Goal: Task Accomplishment & Management: Use online tool/utility

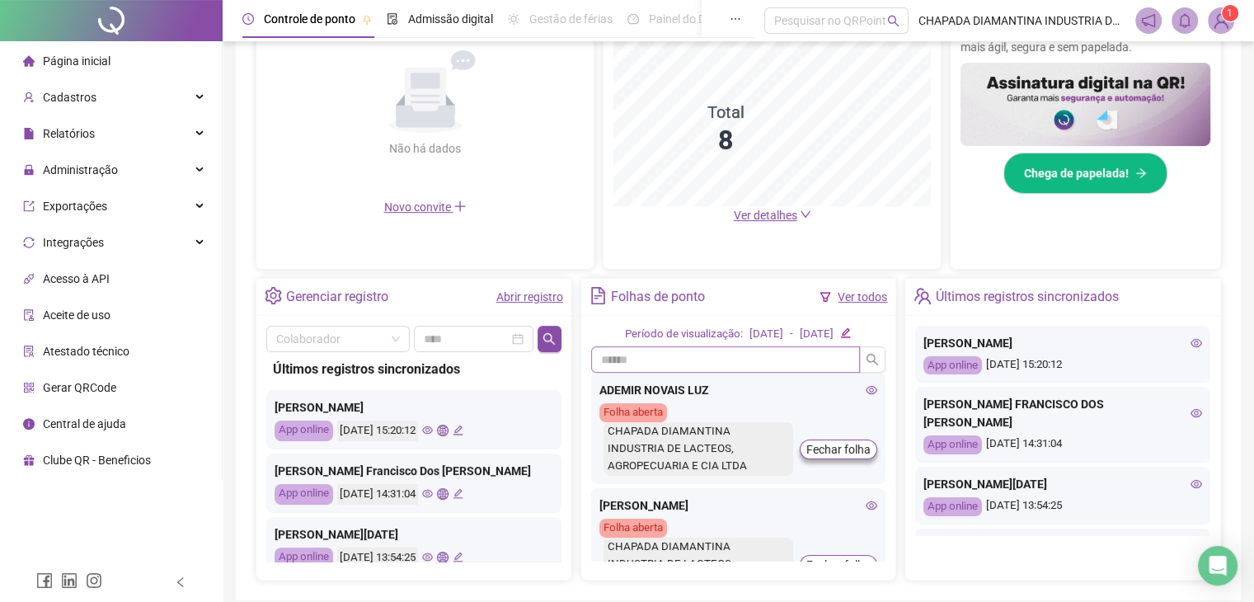
scroll to position [412, 0]
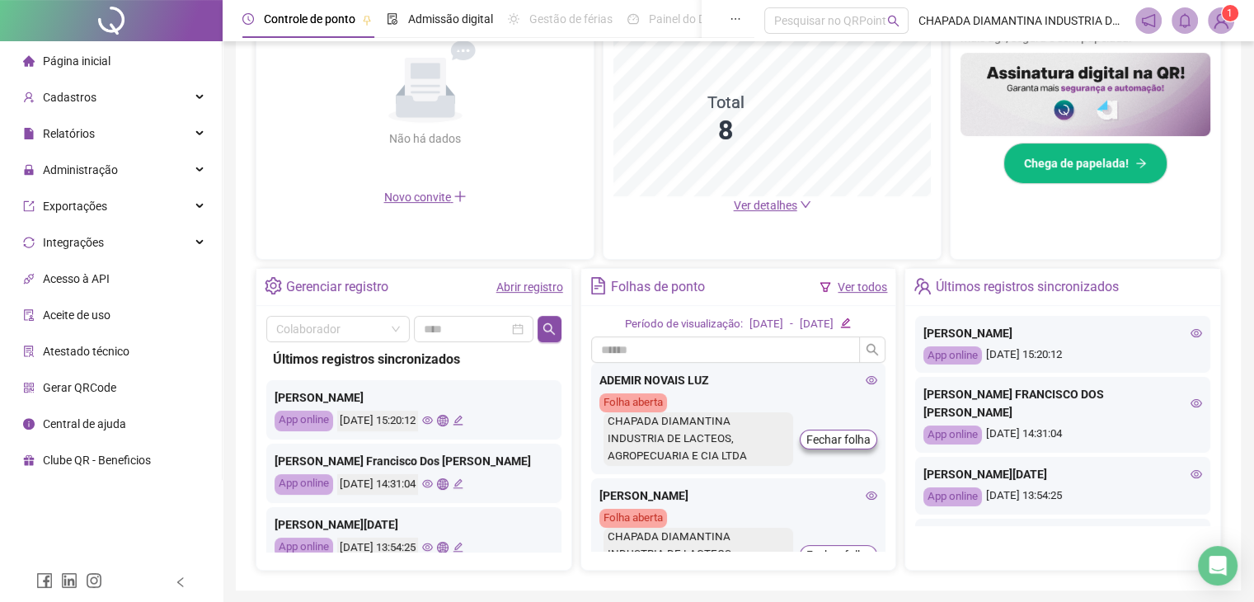
click at [531, 287] on link "Abrir registro" at bounding box center [529, 286] width 67 height 13
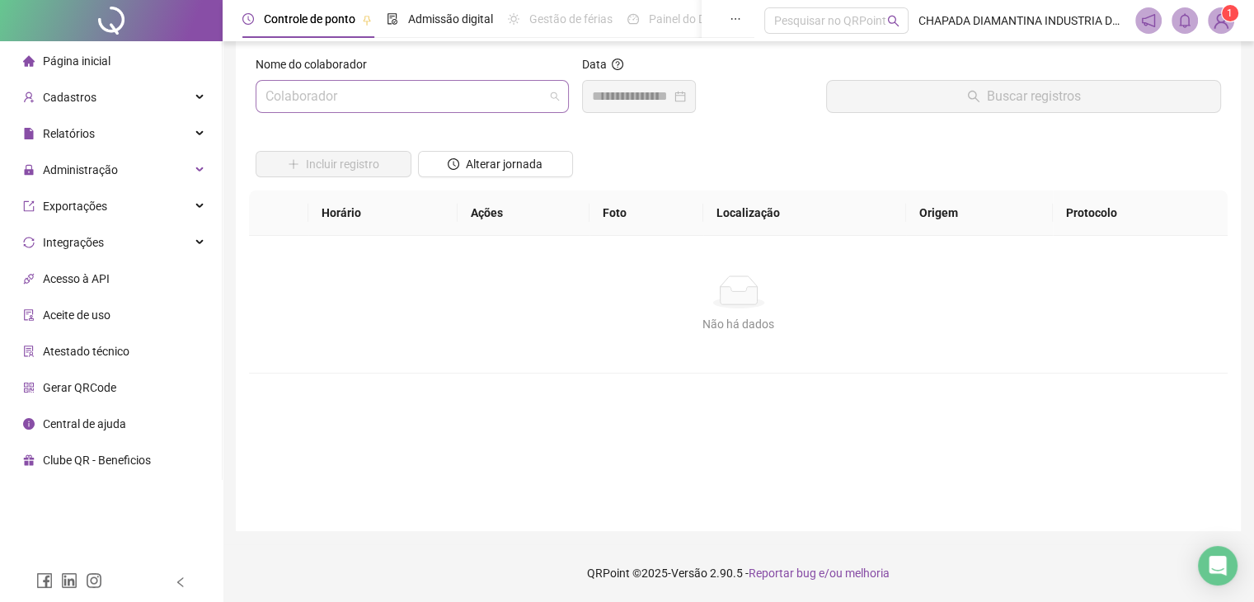
click at [547, 106] on span at bounding box center [411, 96] width 293 height 31
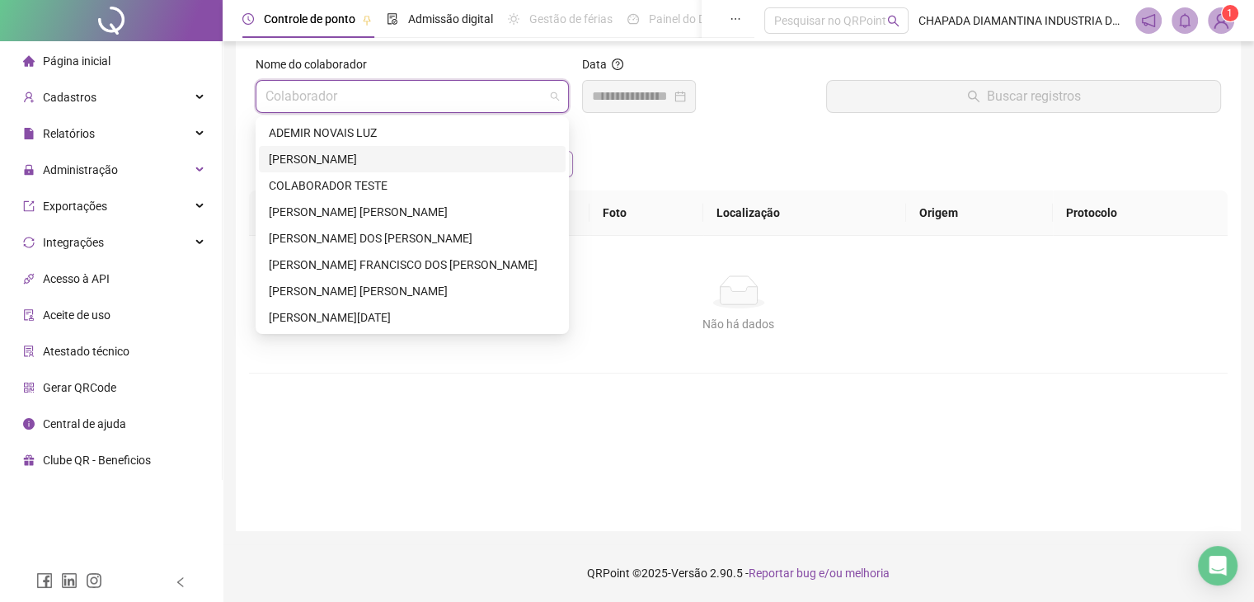
drag, startPoint x: 452, startPoint y: 159, endPoint x: 462, endPoint y: 153, distance: 12.2
click at [452, 153] on div "[PERSON_NAME]" at bounding box center [412, 159] width 287 height 18
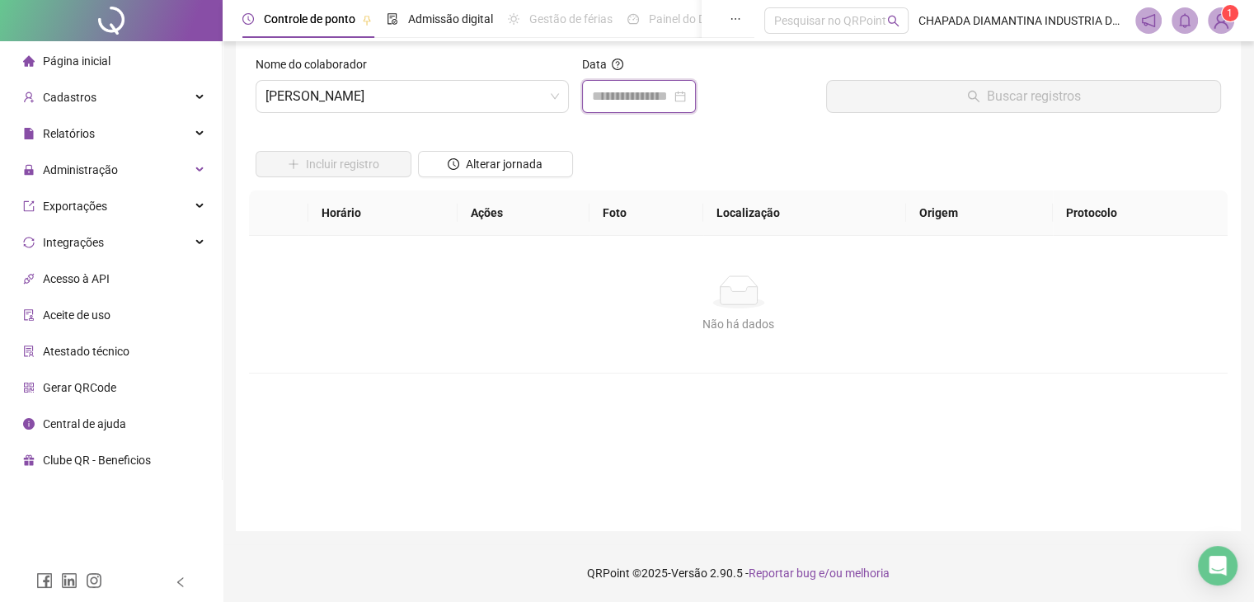
drag, startPoint x: 678, startPoint y: 97, endPoint x: 664, endPoint y: 113, distance: 21.0
click at [671, 99] on input at bounding box center [631, 97] width 79 height 20
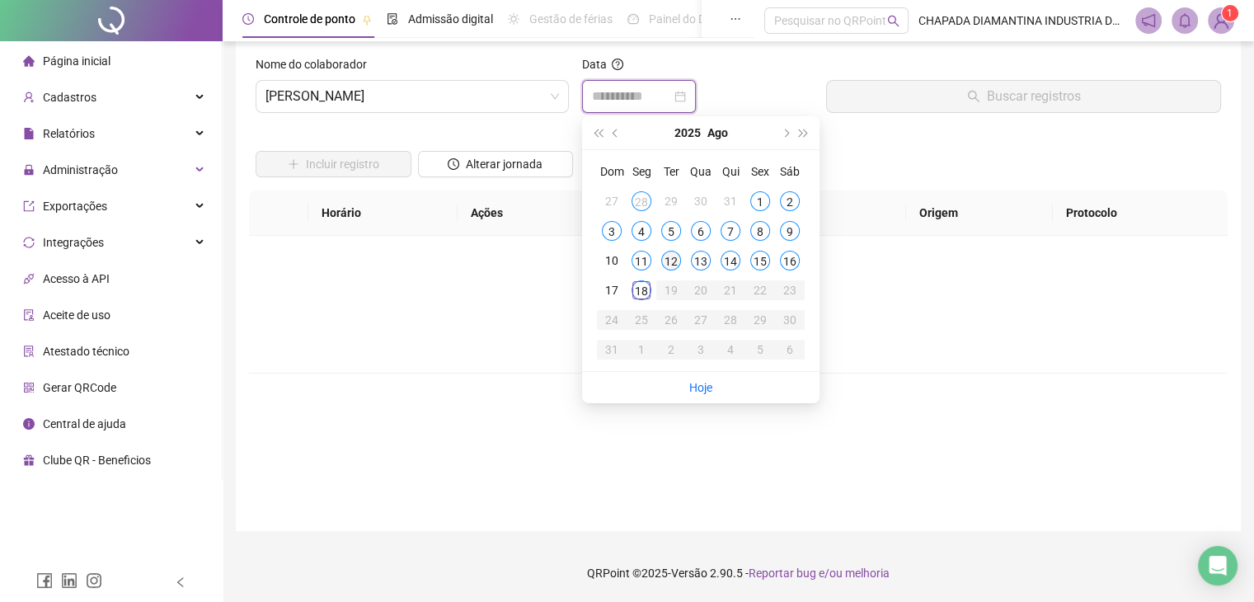
type input "**********"
drag, startPoint x: 640, startPoint y: 296, endPoint x: 654, endPoint y: 298, distance: 15.0
click at [640, 296] on div "18" at bounding box center [641, 290] width 20 height 20
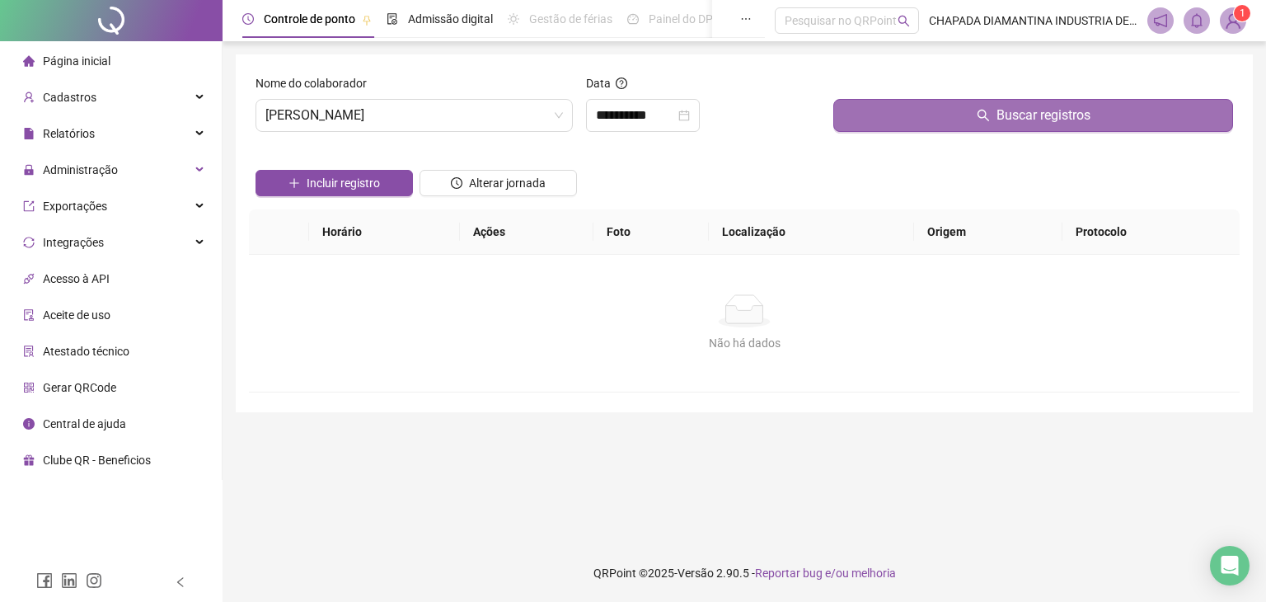
click at [933, 121] on button "Buscar registros" at bounding box center [1033, 115] width 400 height 33
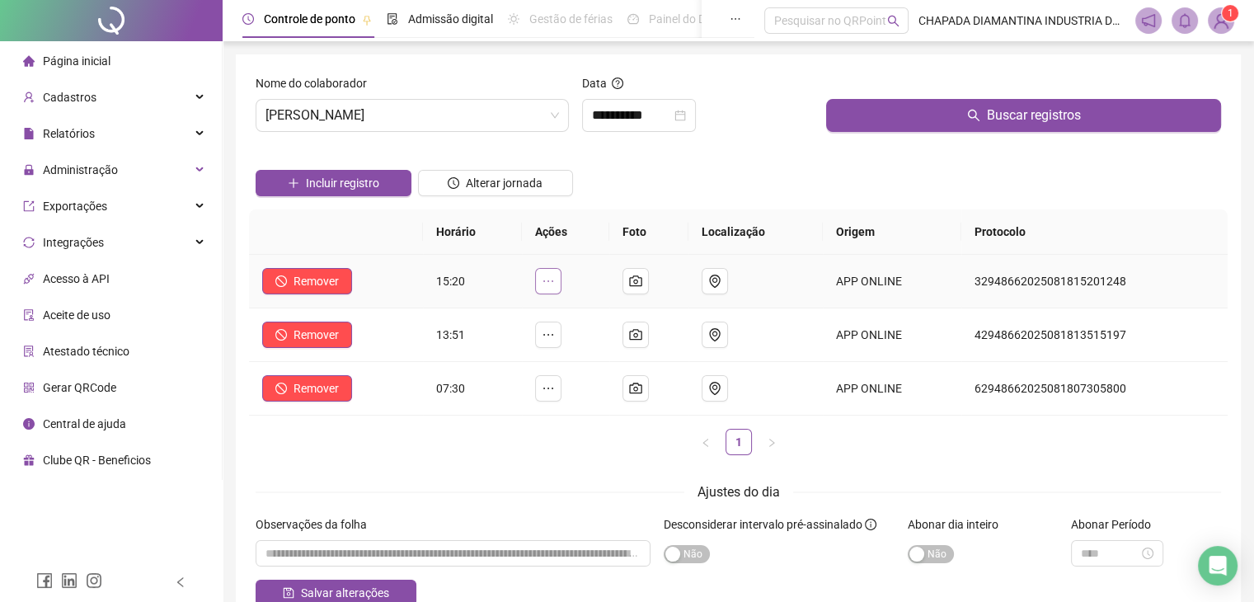
drag, startPoint x: 537, startPoint y: 277, endPoint x: 547, endPoint y: 274, distance: 11.0
click at [543, 274] on td at bounding box center [565, 282] width 87 height 54
click at [551, 274] on icon "ellipsis" at bounding box center [548, 280] width 13 height 13
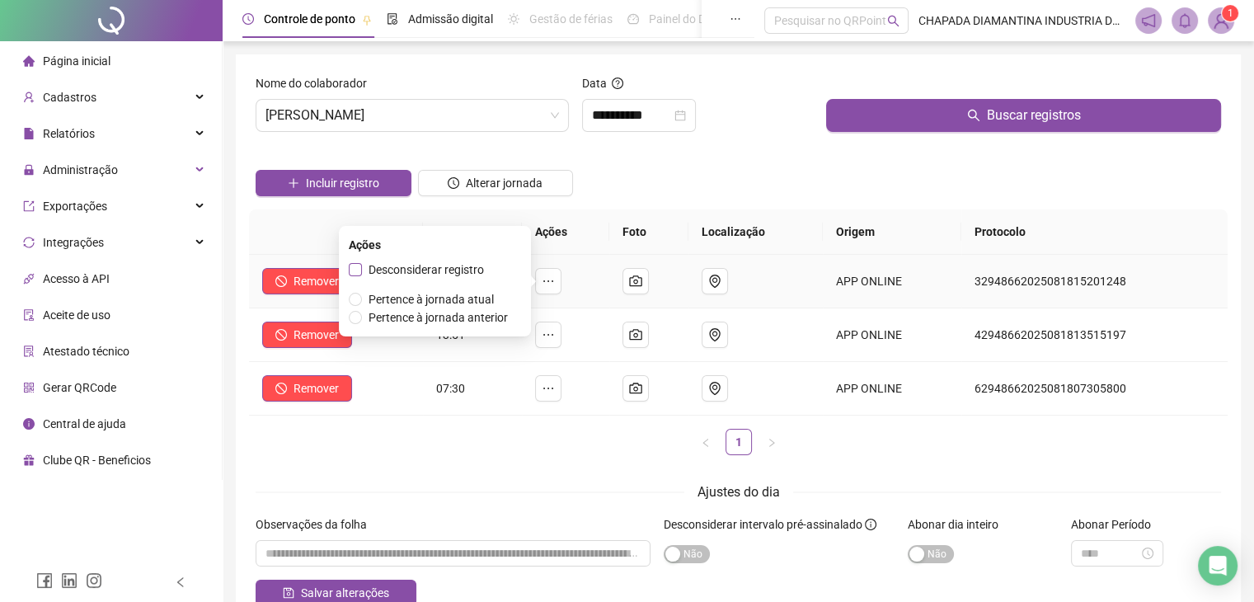
click at [353, 261] on label "Desconsiderar registro" at bounding box center [420, 269] width 142 height 18
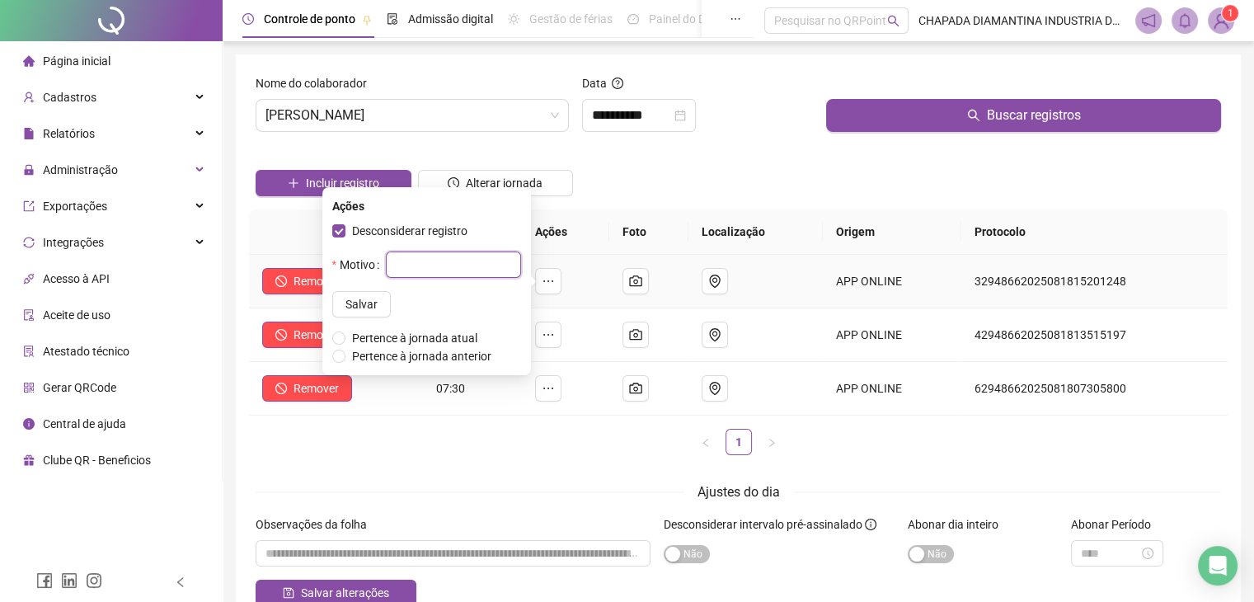
click at [400, 271] on input "text" at bounding box center [453, 264] width 135 height 26
type input "**********"
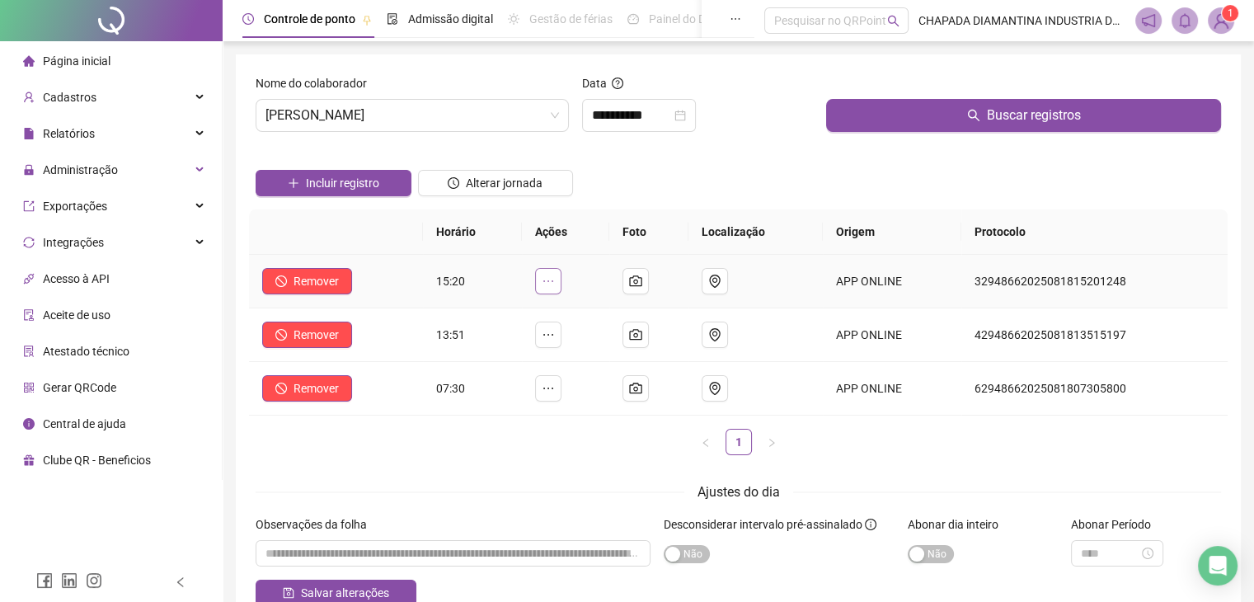
click at [555, 276] on icon "ellipsis" at bounding box center [548, 280] width 13 height 13
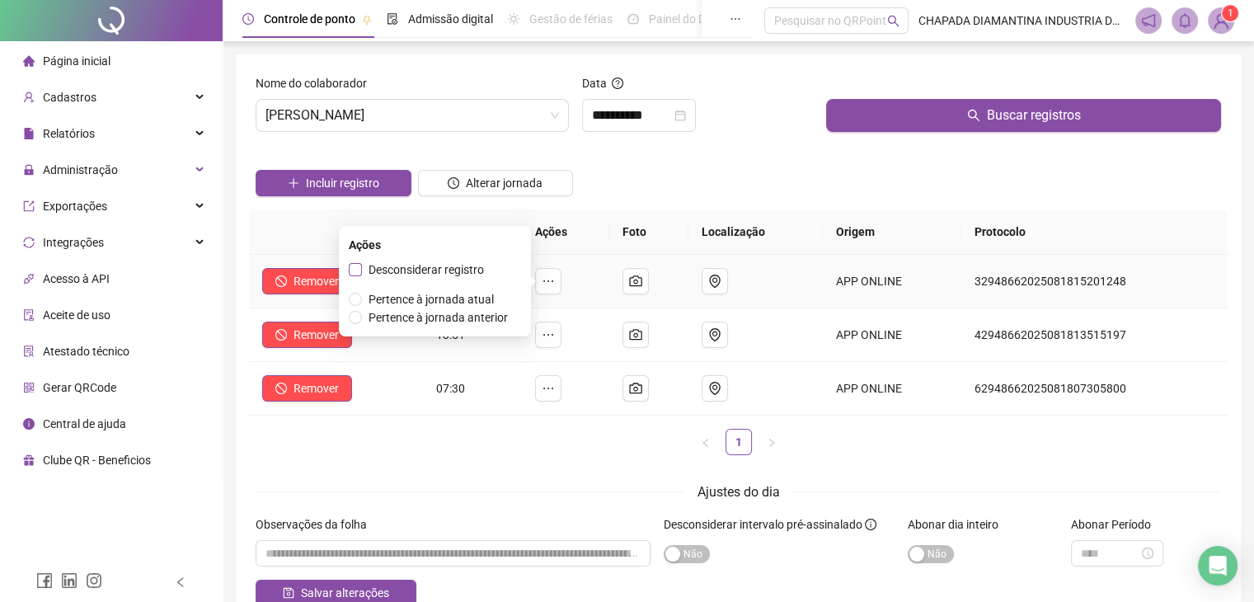
click at [364, 271] on span "Desconsiderar registro" at bounding box center [426, 269] width 129 height 18
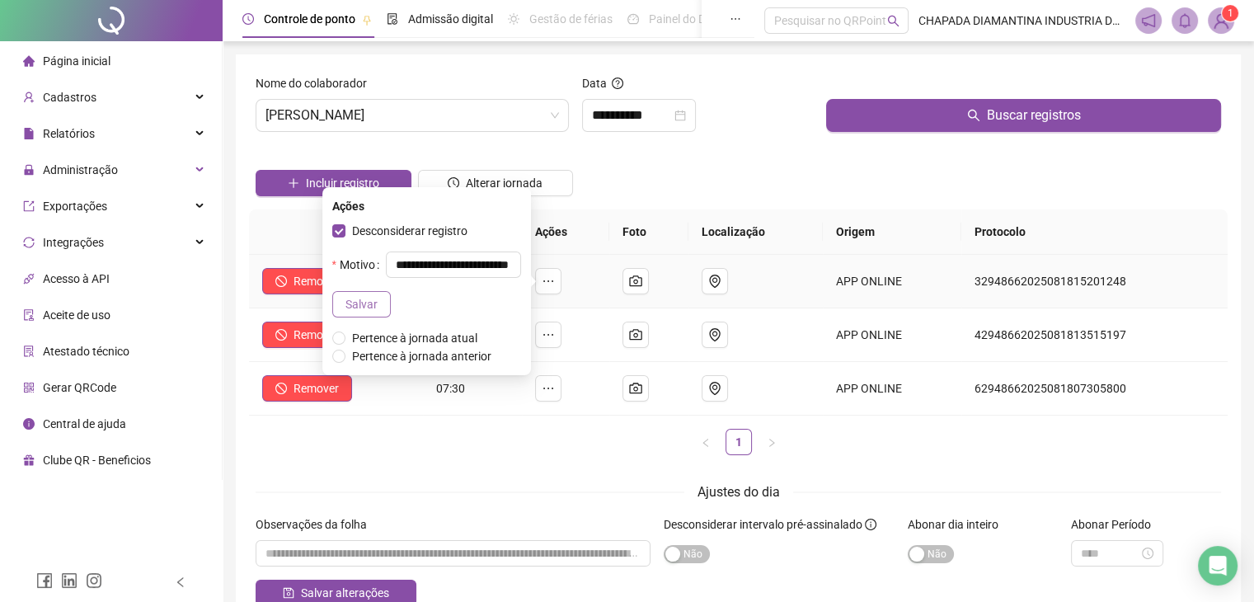
click at [353, 307] on span "Salvar" at bounding box center [361, 304] width 32 height 18
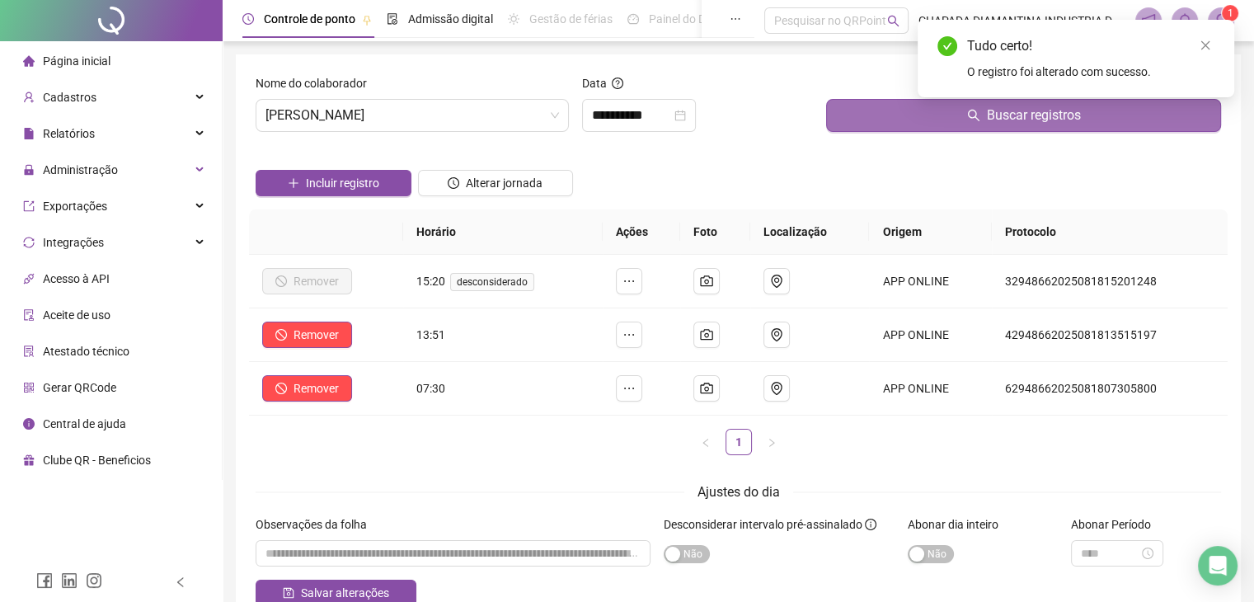
click at [956, 118] on button "Buscar registros" at bounding box center [1023, 115] width 395 height 33
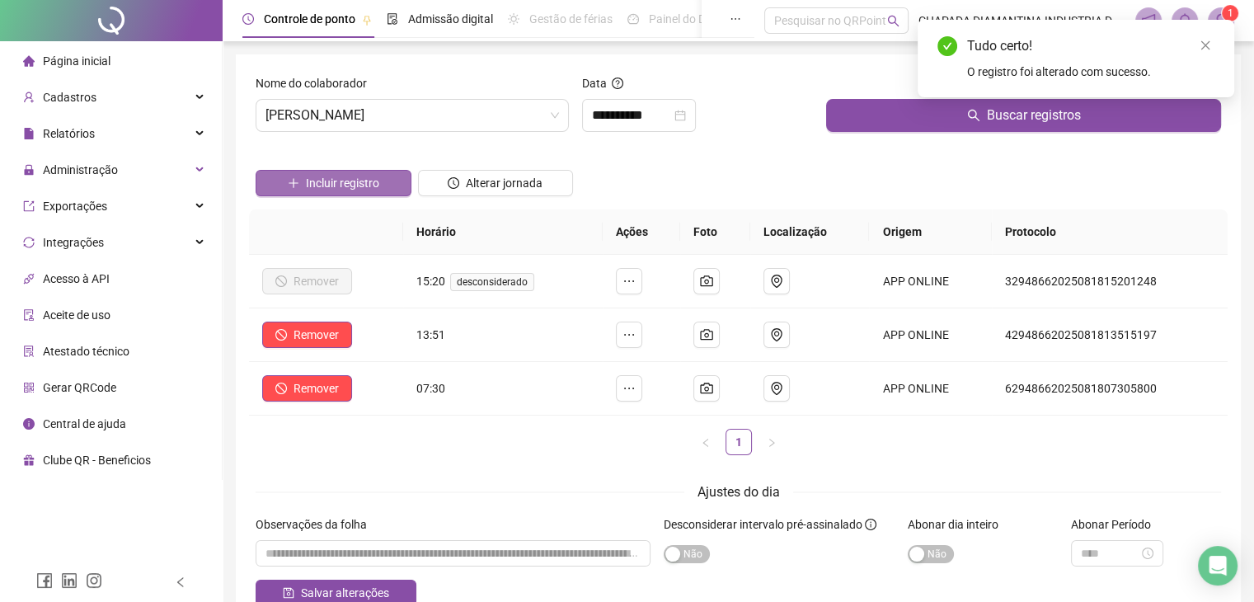
click at [373, 190] on span "Incluir registro" at bounding box center [342, 183] width 73 height 18
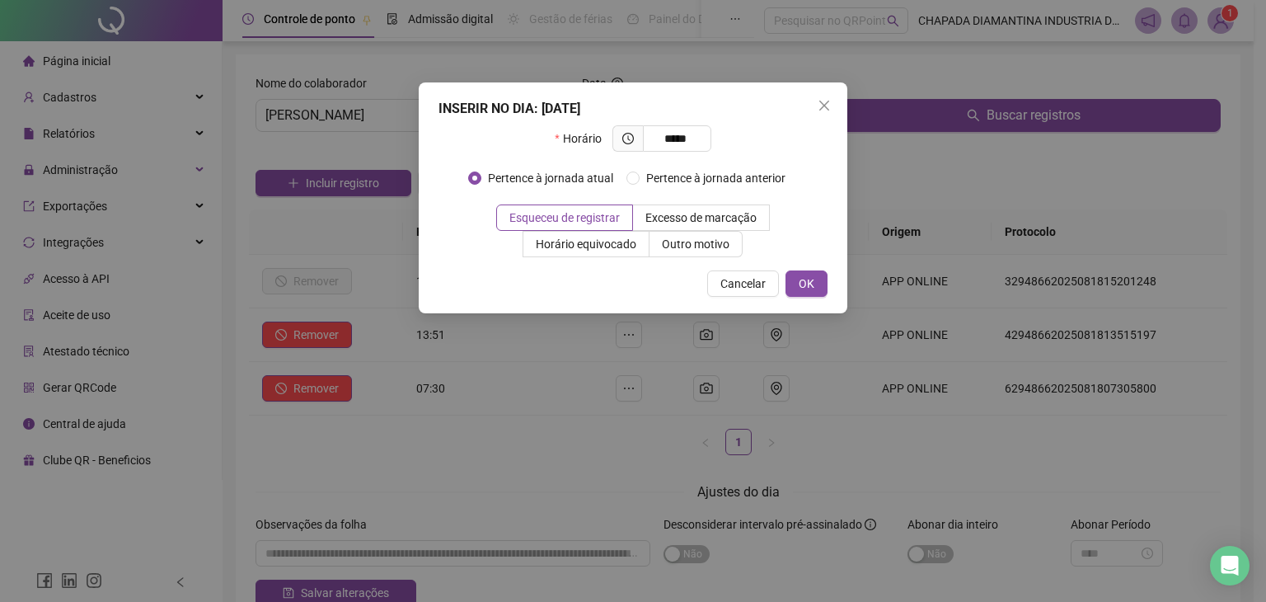
type input "*****"
click at [821, 298] on div "INSERIR NO DIA : [DATE] Horário ***** Pertence à jornada atual Pertence à jorna…" at bounding box center [633, 197] width 429 height 231
click at [810, 283] on span "OK" at bounding box center [807, 283] width 16 height 18
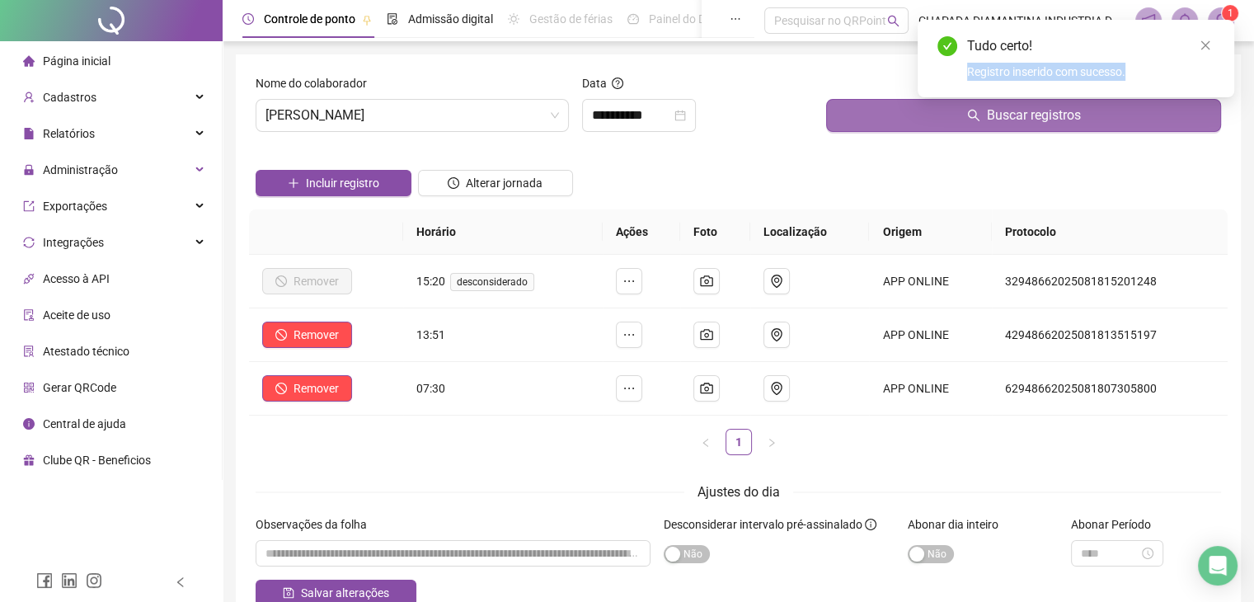
drag, startPoint x: 933, startPoint y: 98, endPoint x: 930, endPoint y: 114, distance: 16.0
click at [933, 97] on div "Tudo certo! Registro inserido com sucesso." at bounding box center [1075, 58] width 317 height 77
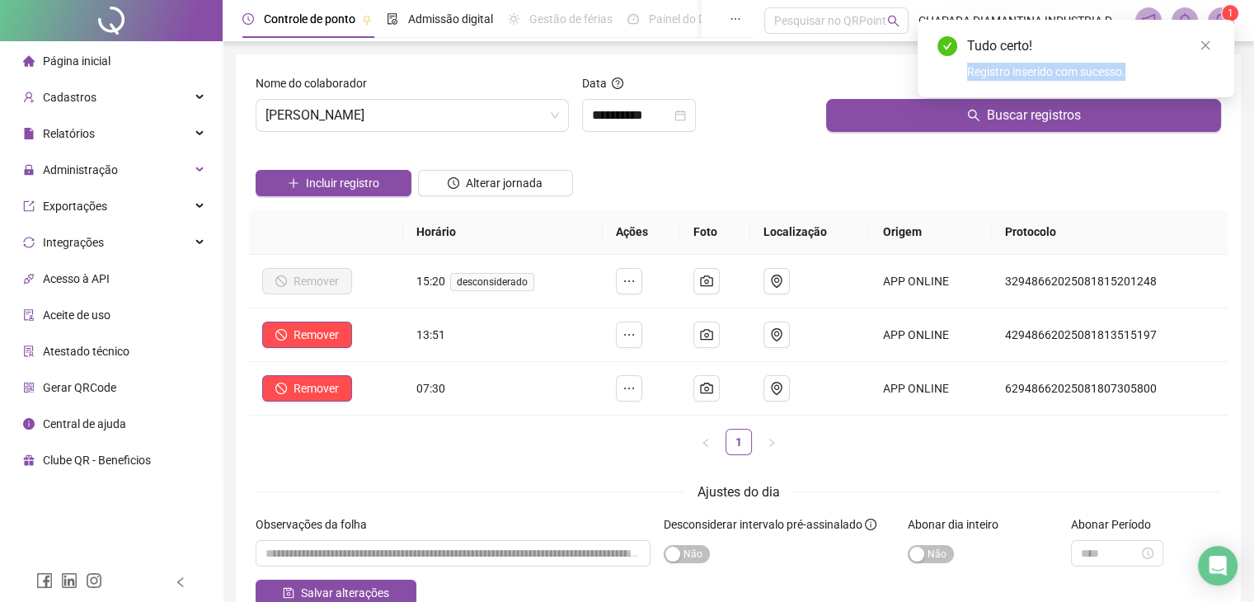
drag, startPoint x: 928, startPoint y: 116, endPoint x: 926, endPoint y: 132, distance: 15.9
click at [929, 116] on button "Buscar registros" at bounding box center [1023, 115] width 395 height 33
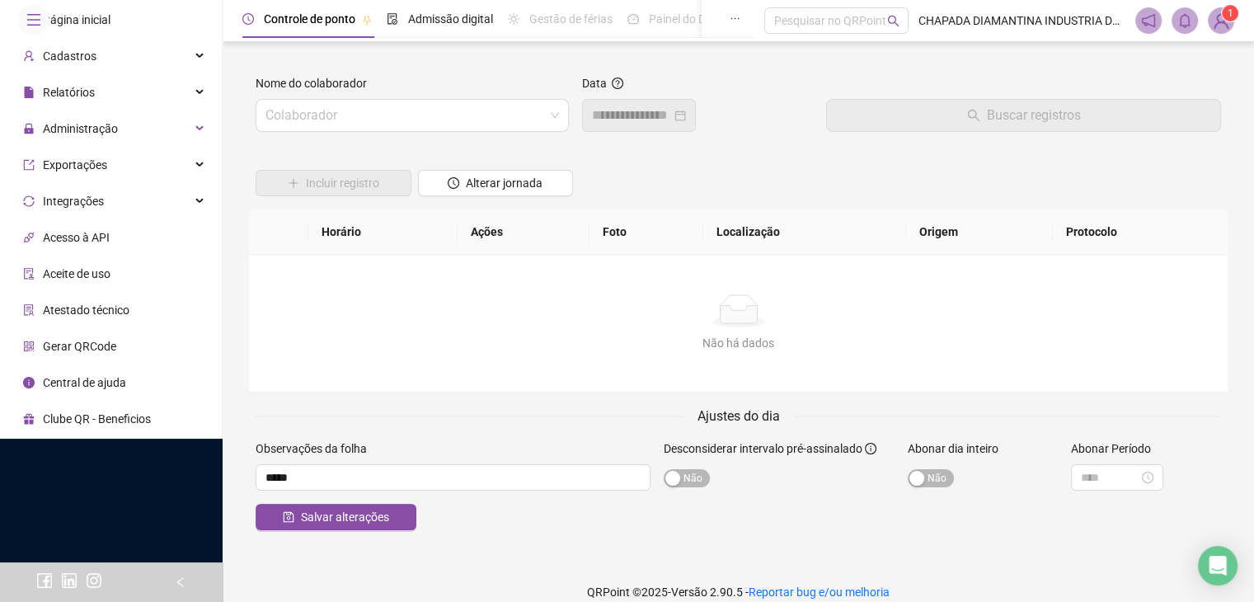
click at [529, 129] on input "search" at bounding box center [404, 115] width 279 height 31
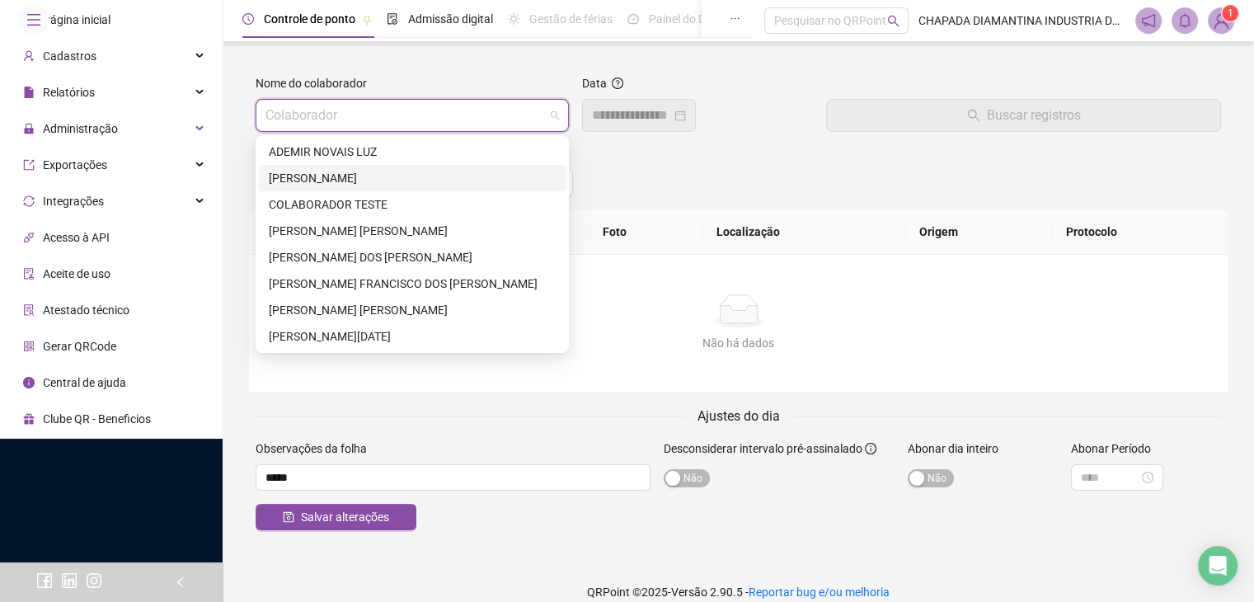
drag, startPoint x: 407, startPoint y: 172, endPoint x: 514, endPoint y: 149, distance: 108.8
click at [410, 169] on div "[PERSON_NAME]" at bounding box center [412, 178] width 287 height 18
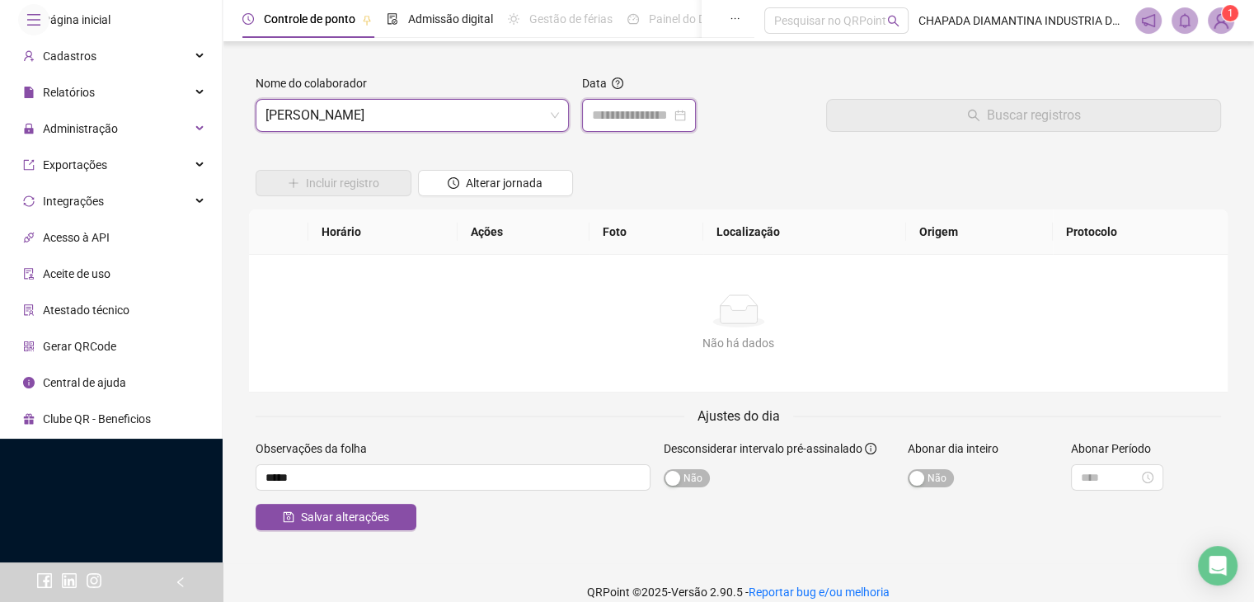
click at [686, 110] on div at bounding box center [639, 116] width 94 height 20
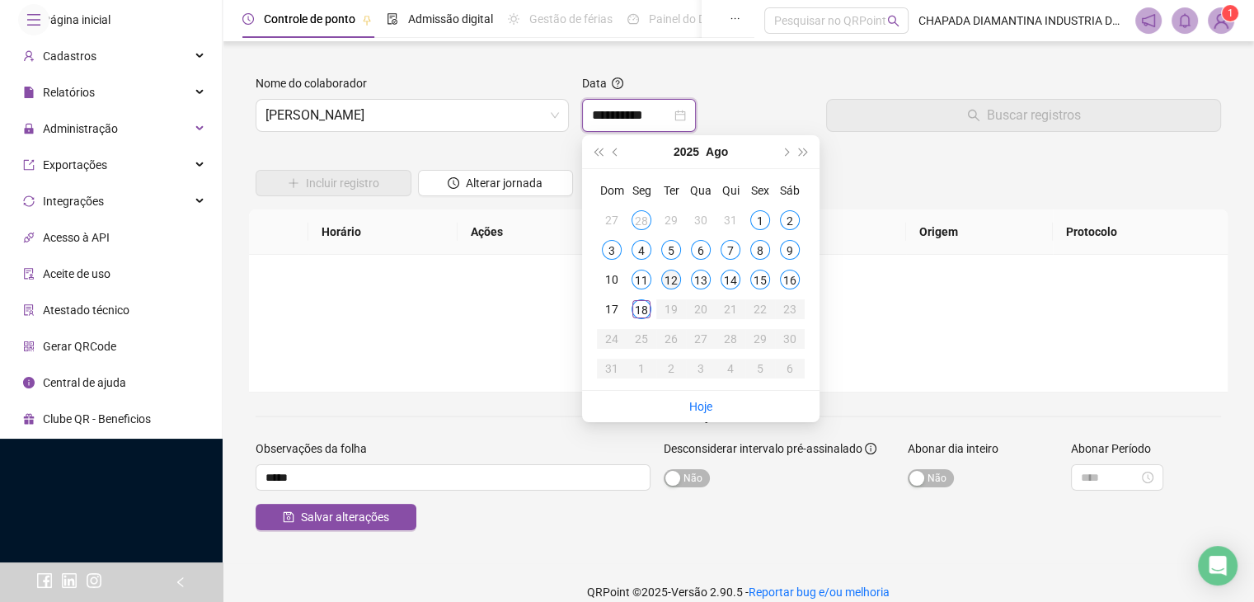
type input "**********"
click at [641, 312] on div "18" at bounding box center [641, 309] width 20 height 20
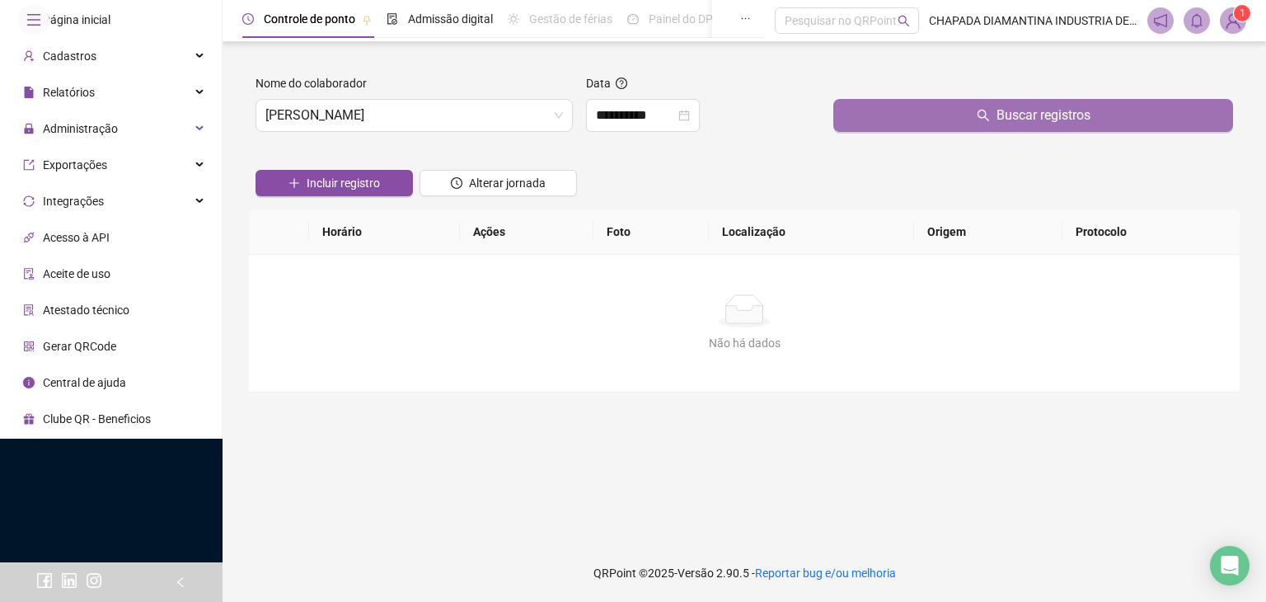
click at [946, 122] on button "Buscar registros" at bounding box center [1033, 115] width 400 height 33
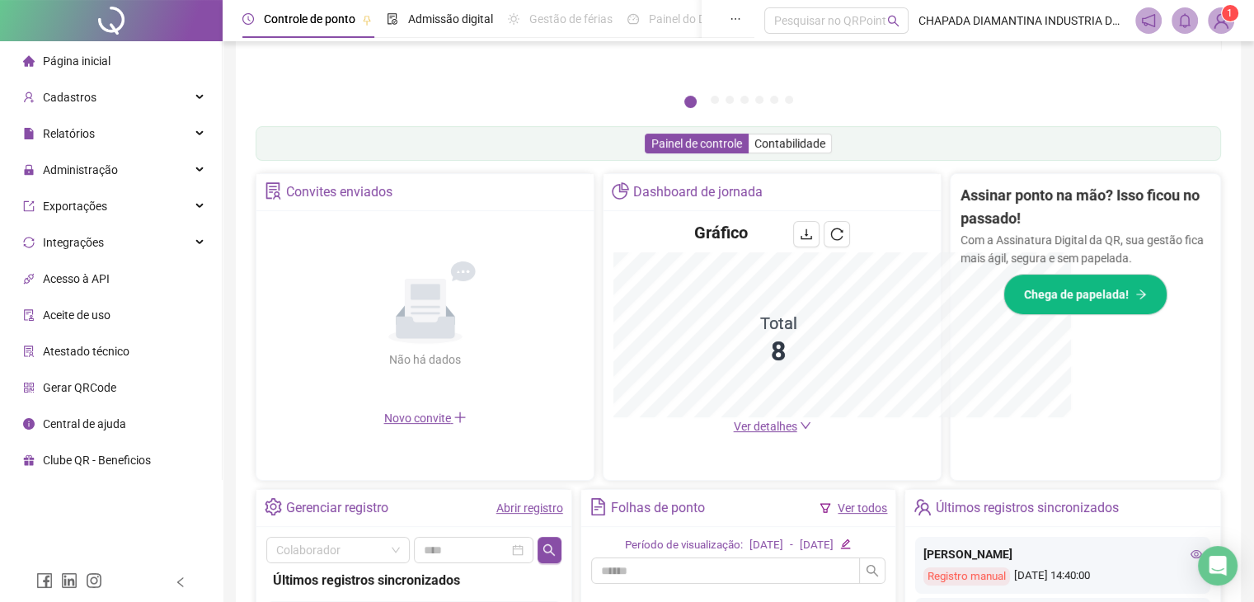
scroll to position [435, 0]
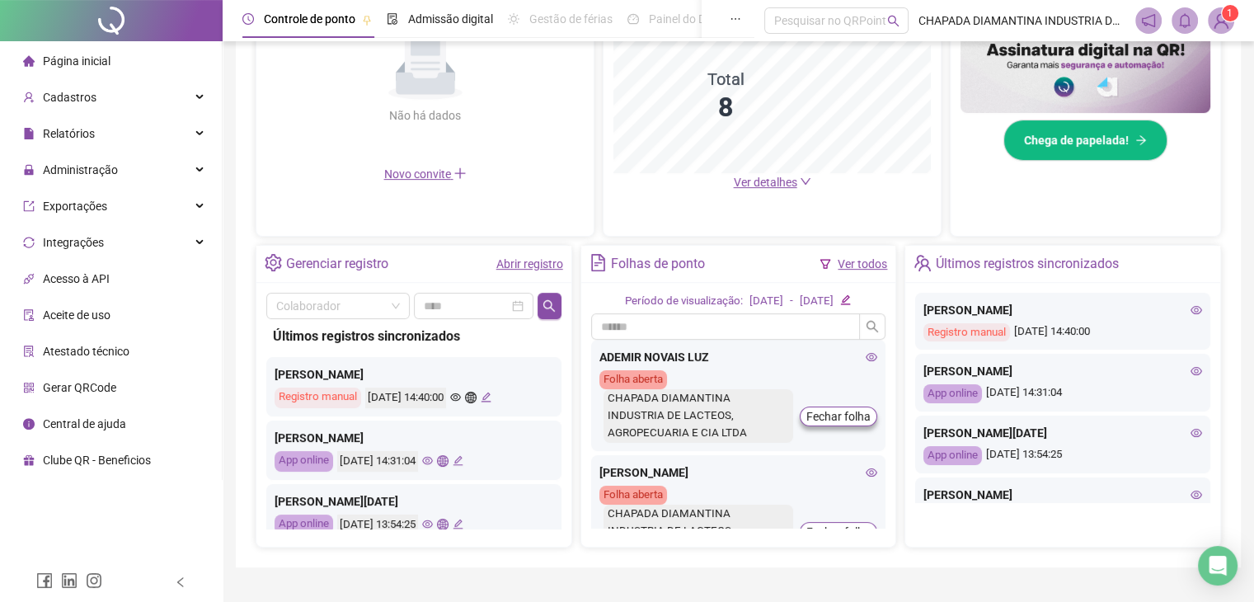
click at [544, 261] on link "Abrir registro" at bounding box center [529, 263] width 67 height 13
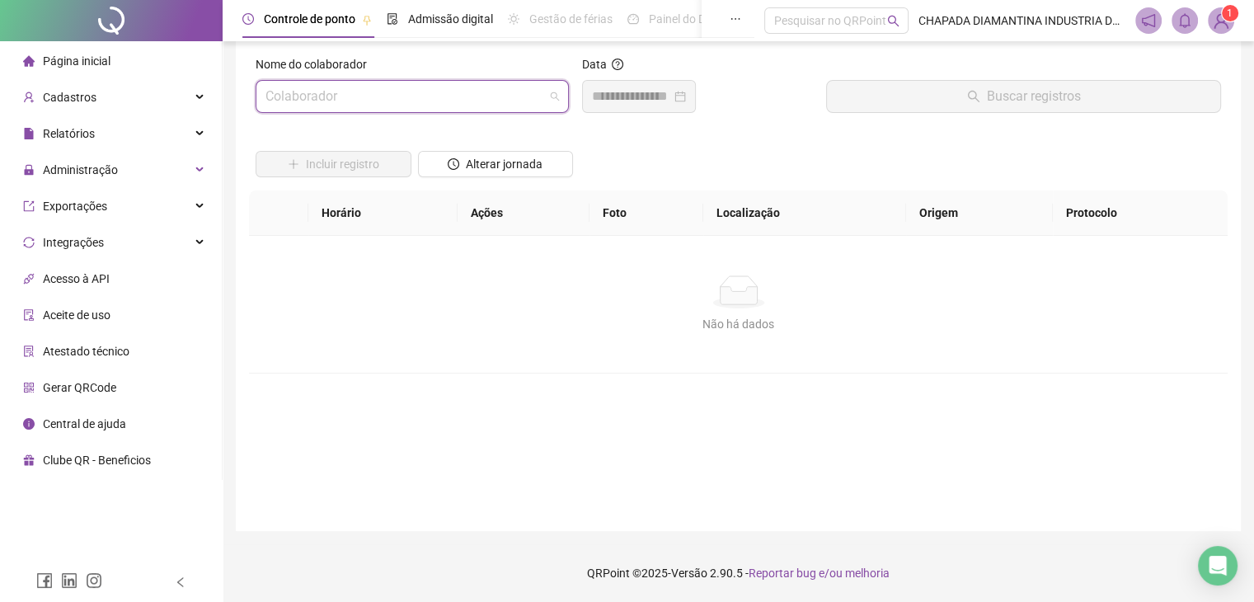
drag, startPoint x: 547, startPoint y: 102, endPoint x: 554, endPoint y: 109, distance: 9.3
click at [550, 102] on span at bounding box center [411, 96] width 293 height 31
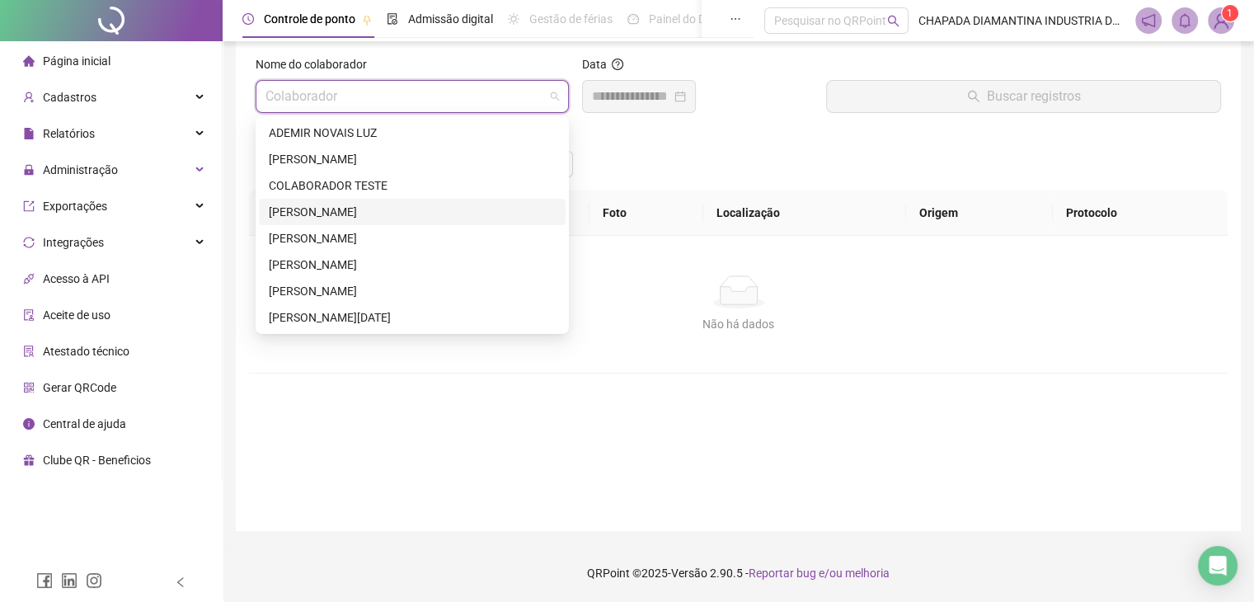
drag, startPoint x: 376, startPoint y: 213, endPoint x: 388, endPoint y: 213, distance: 12.4
click at [382, 213] on div "[PERSON_NAME] [PERSON_NAME]" at bounding box center [412, 212] width 287 height 18
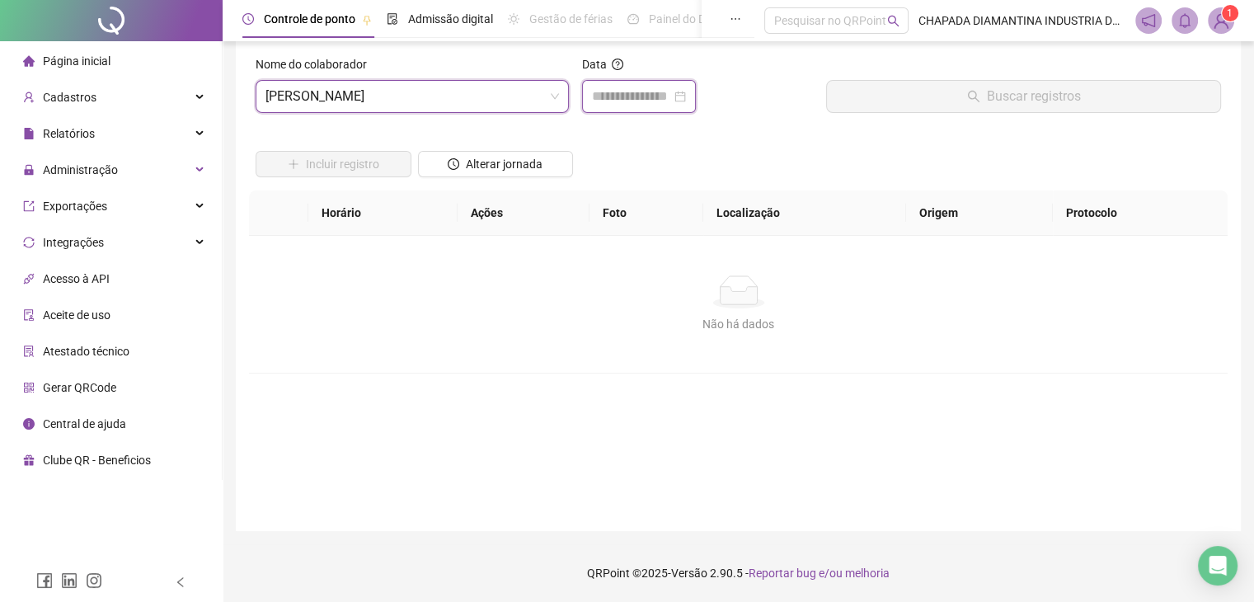
click at [671, 91] on input at bounding box center [631, 97] width 79 height 20
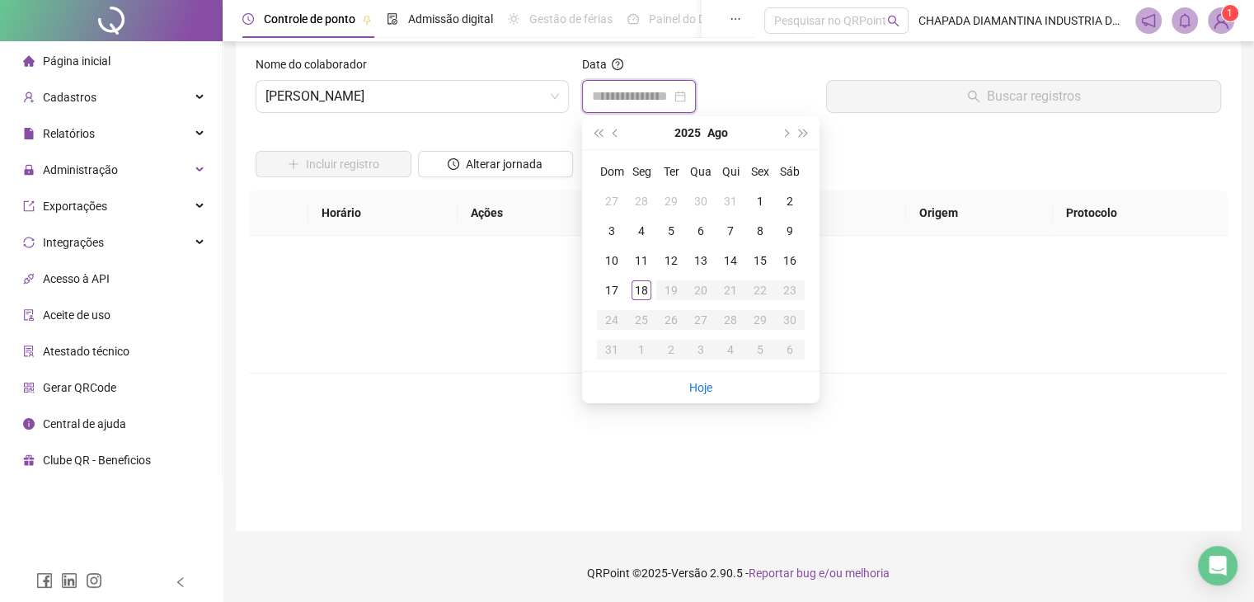
click at [686, 96] on div at bounding box center [639, 97] width 94 height 20
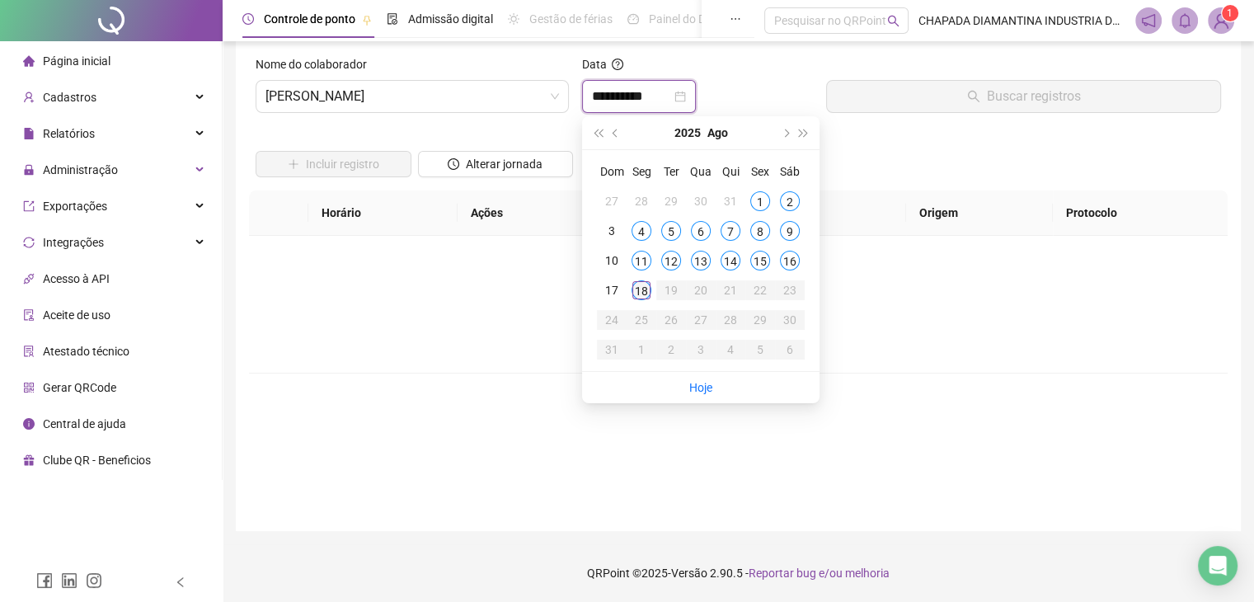
type input "**********"
drag, startPoint x: 59, startPoint y: 218, endPoint x: 82, endPoint y: 217, distance: 22.3
click at [61, 217] on span "Exportações" at bounding box center [65, 206] width 84 height 33
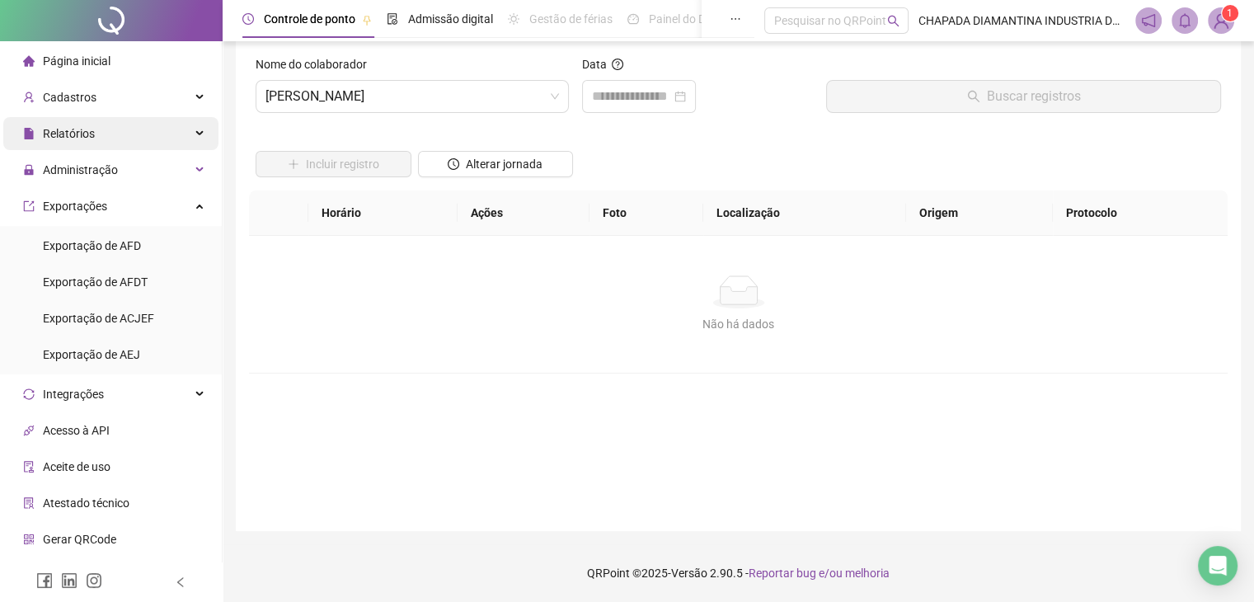
click at [129, 138] on div "Relatórios" at bounding box center [110, 133] width 215 height 33
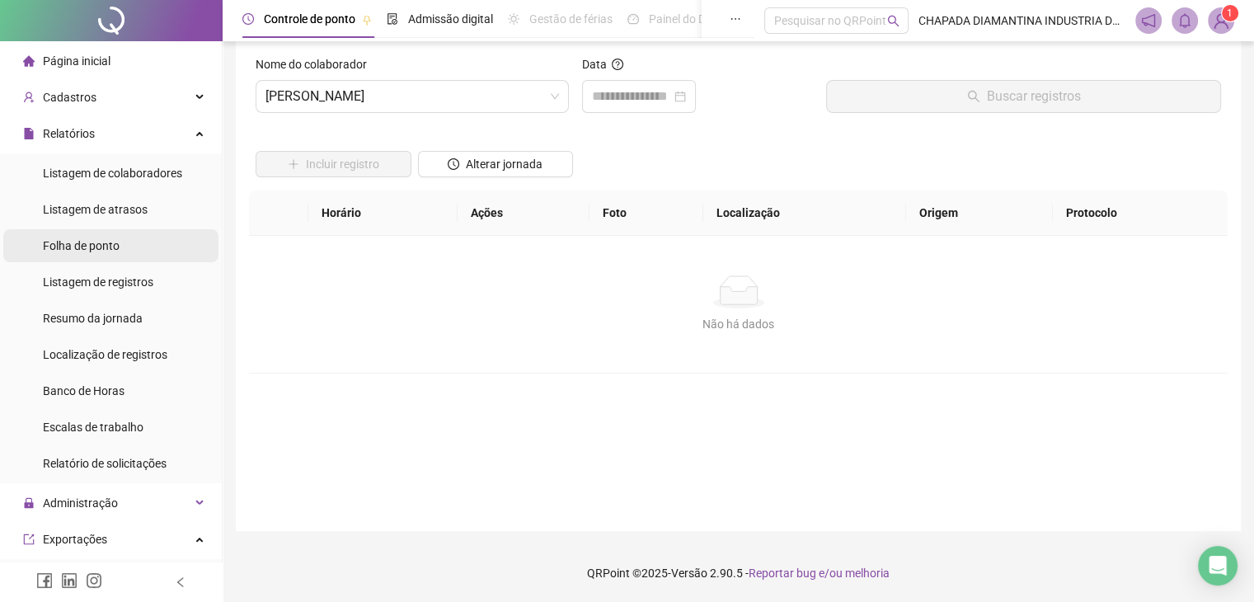
click at [153, 251] on li "Folha de ponto" at bounding box center [110, 245] width 215 height 33
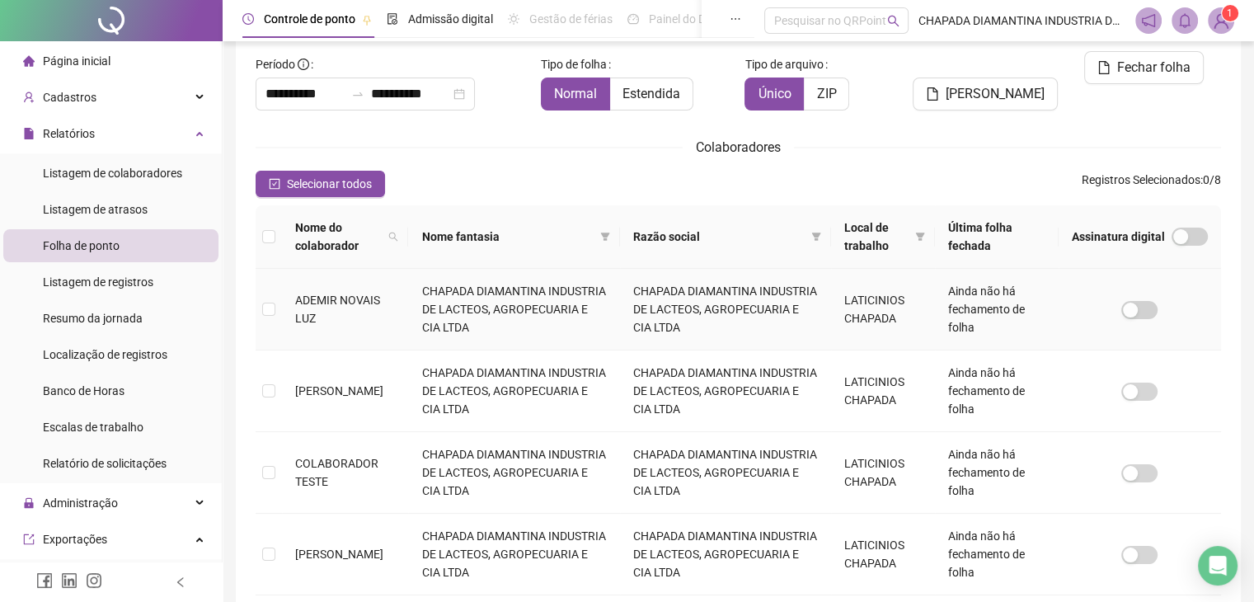
scroll to position [201, 0]
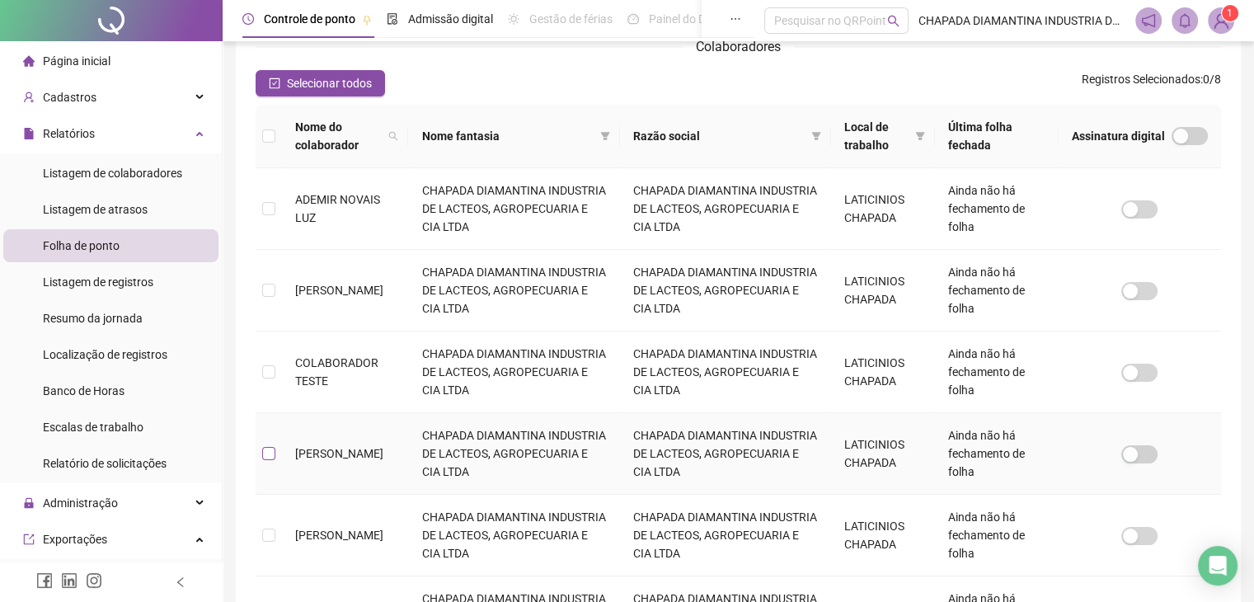
click at [274, 444] on label at bounding box center [268, 453] width 13 height 18
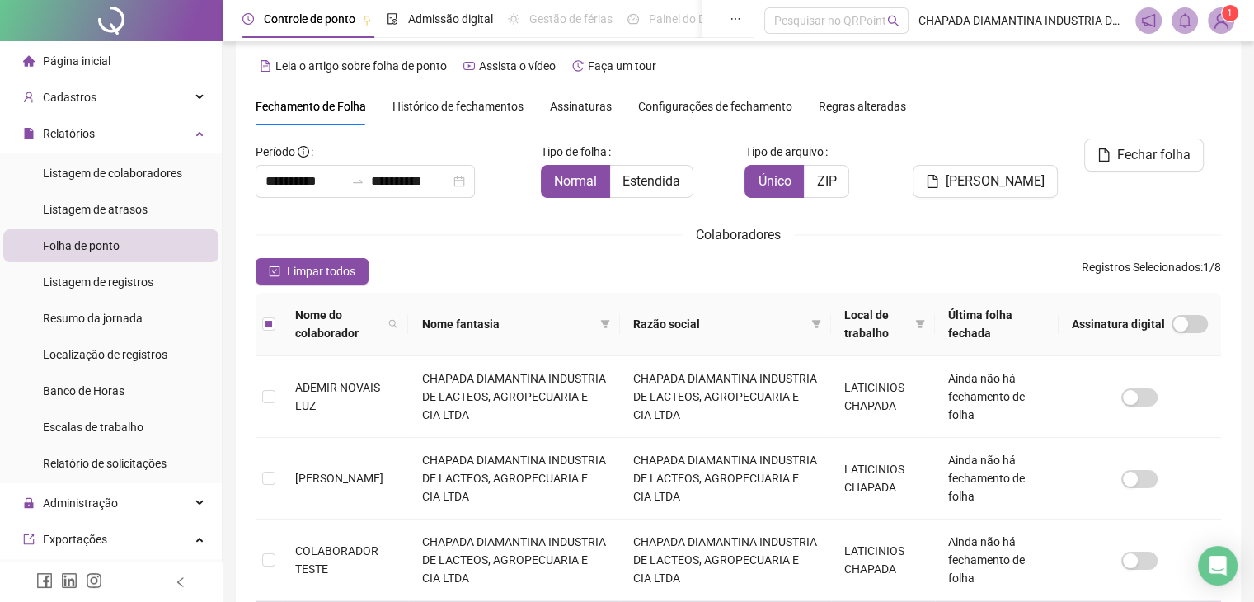
scroll to position [0, 0]
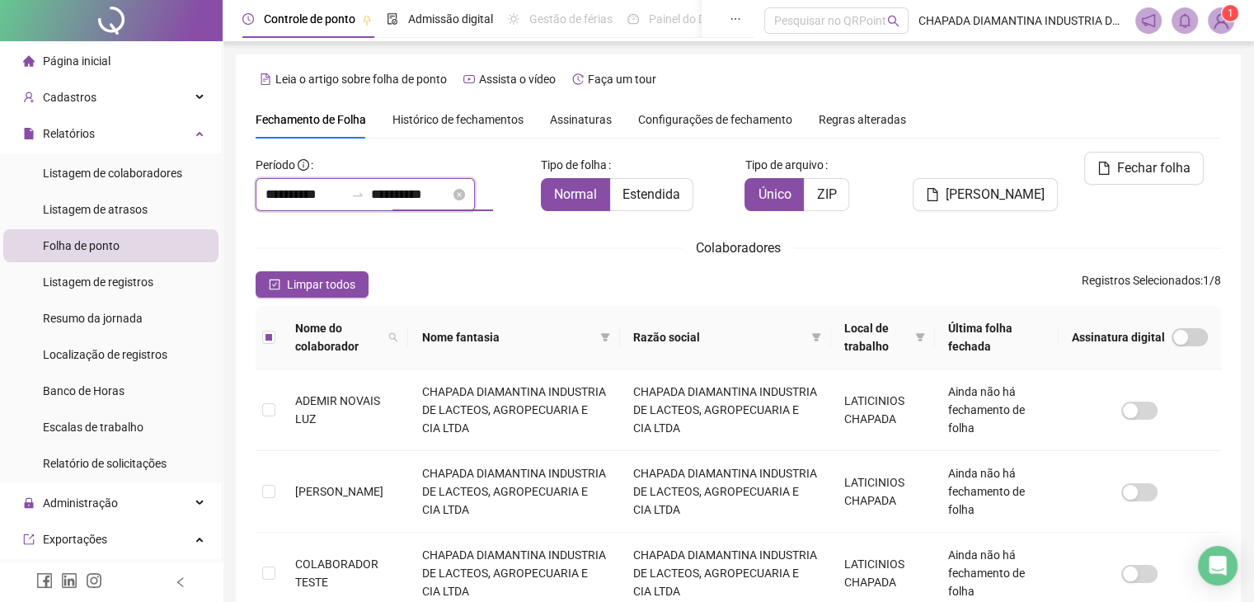
click at [401, 195] on input "**********" at bounding box center [410, 195] width 79 height 20
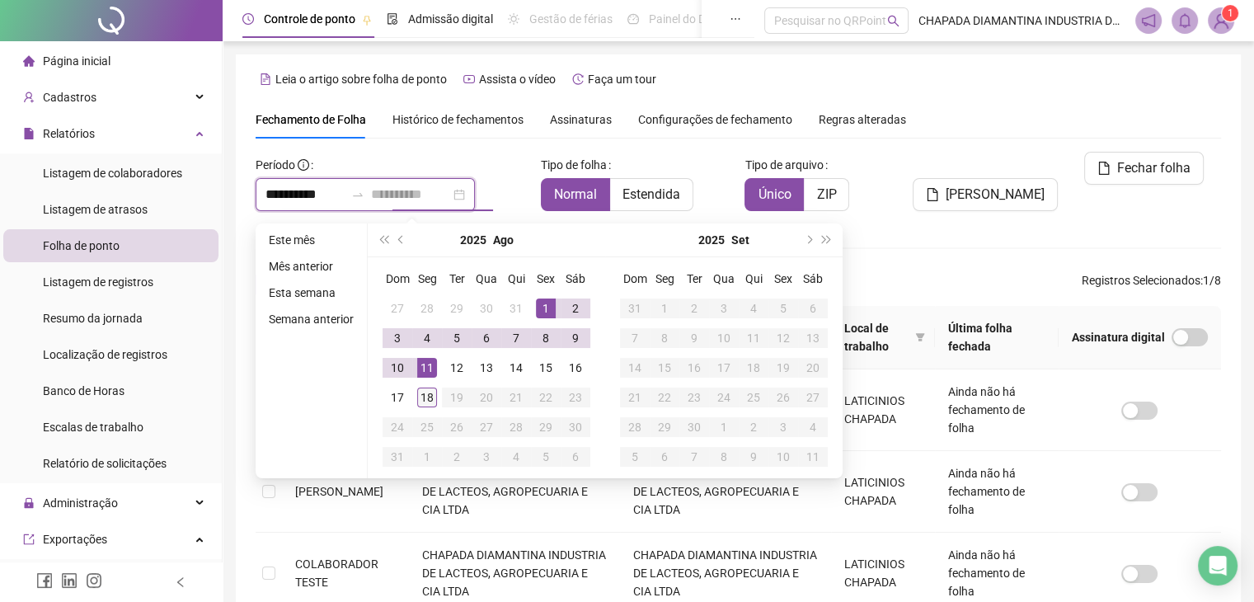
type input "**********"
click at [428, 395] on div "18" at bounding box center [427, 397] width 20 height 20
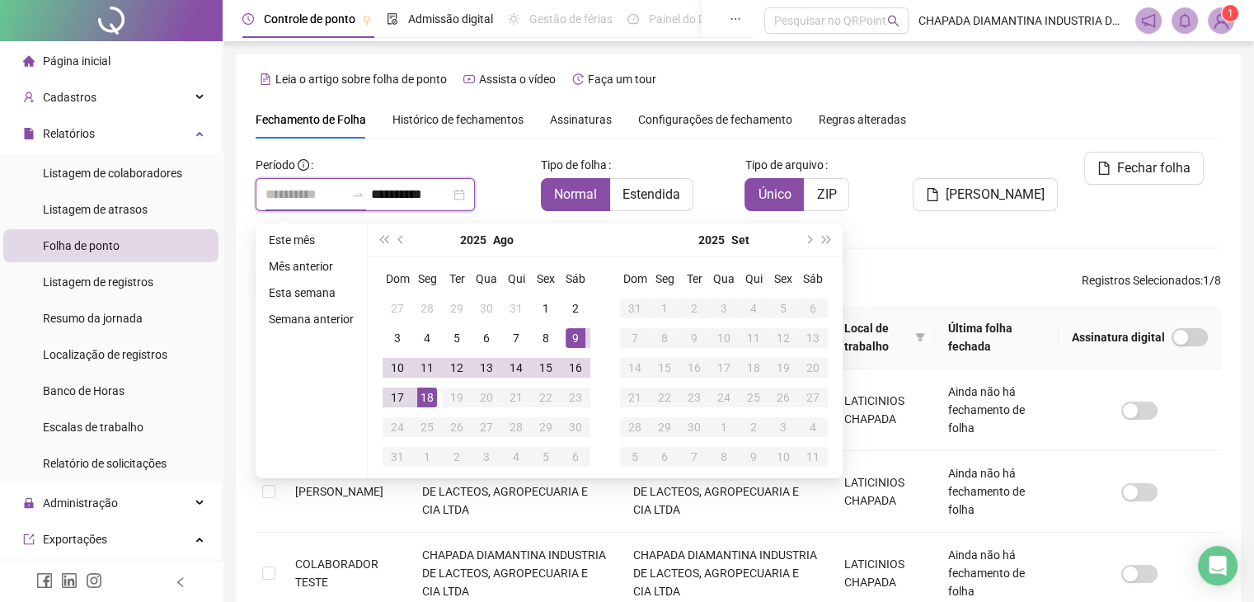
type input "**********"
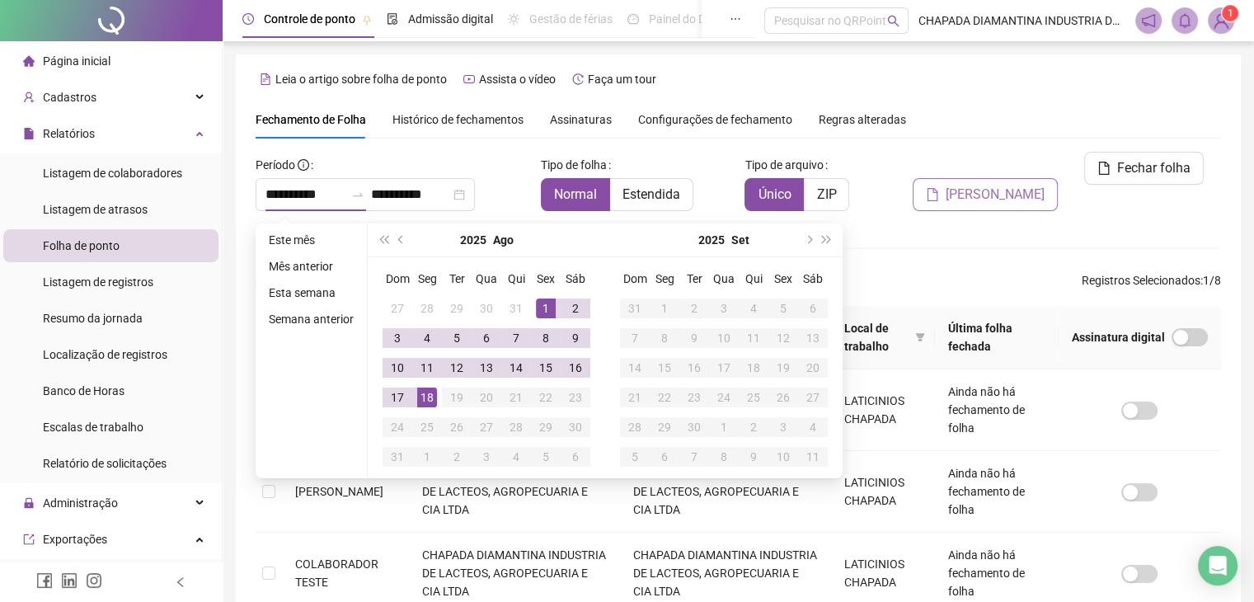
click at [963, 165] on div "Gerar espelho" at bounding box center [982, 188] width 163 height 73
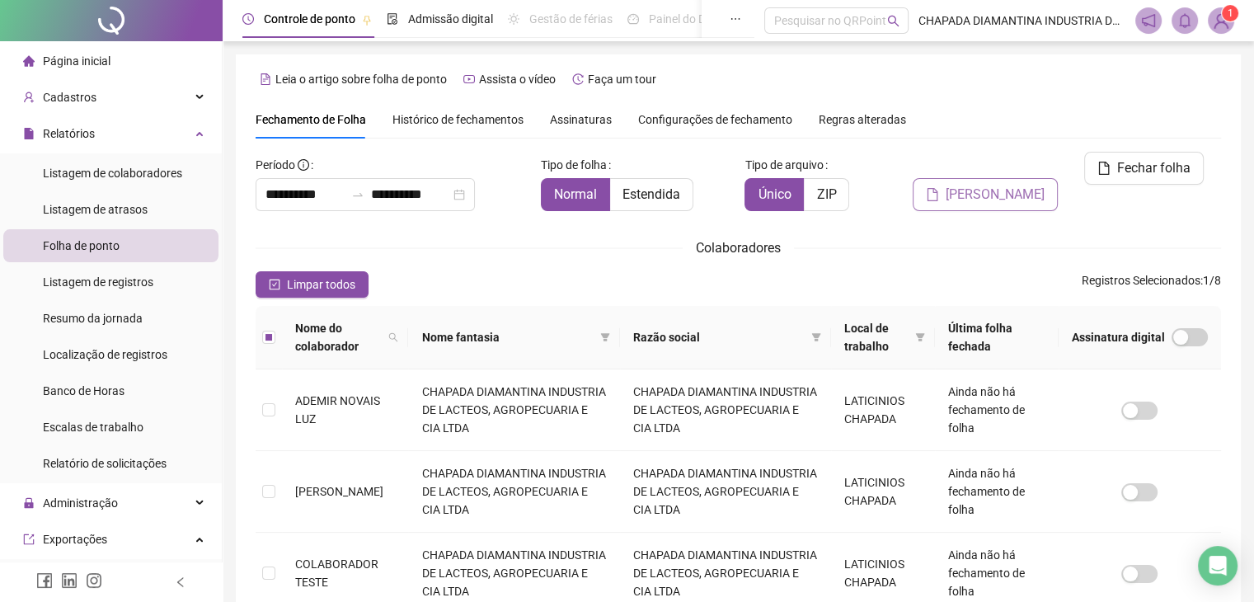
click at [975, 185] on span "Gerar espelho" at bounding box center [994, 195] width 99 height 20
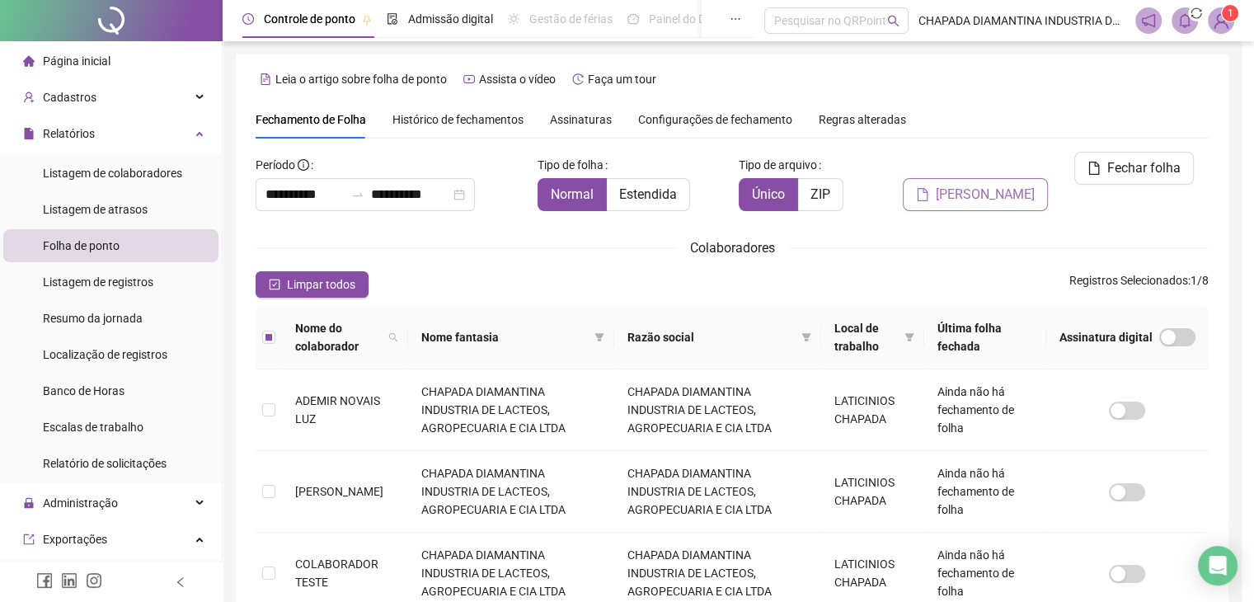
scroll to position [36, 0]
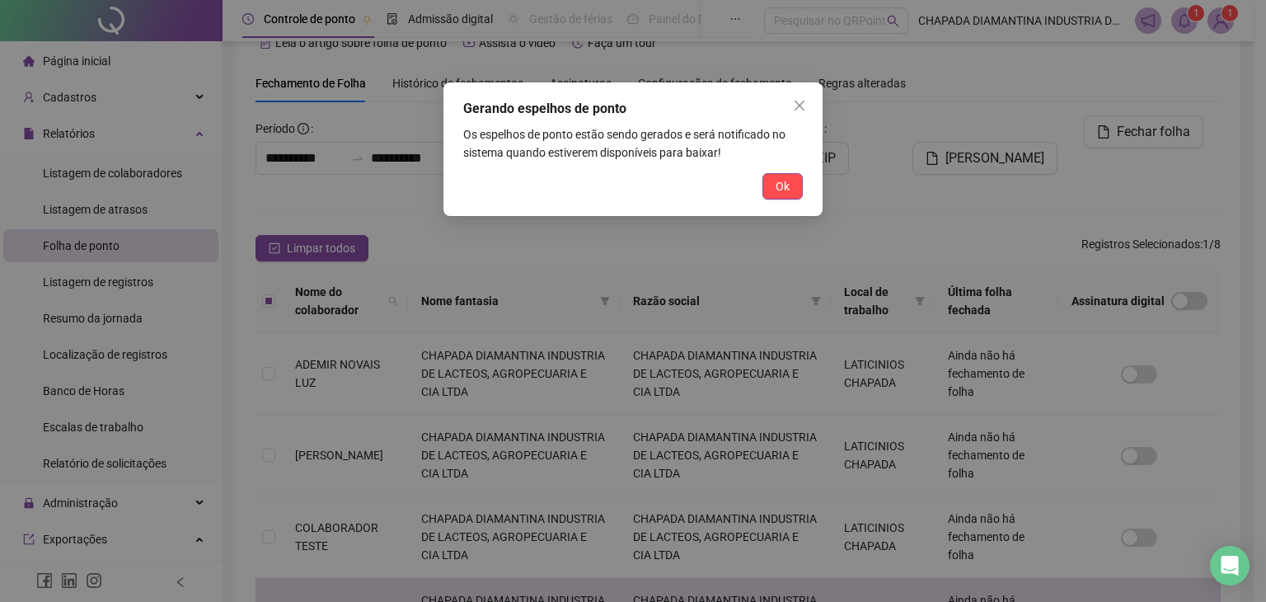
click at [766, 189] on button "Ok" at bounding box center [782, 186] width 40 height 26
